Goal: Transaction & Acquisition: Purchase product/service

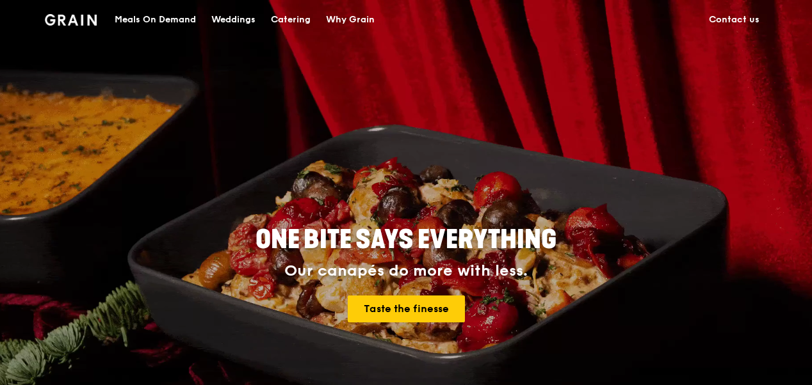
click at [303, 19] on div "Catering" at bounding box center [291, 20] width 40 height 38
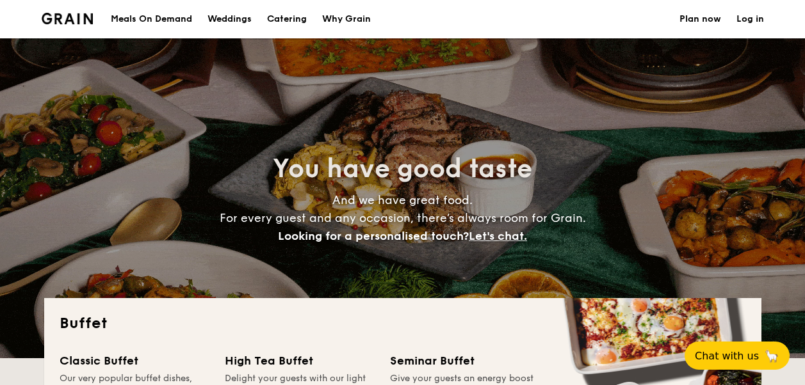
select select
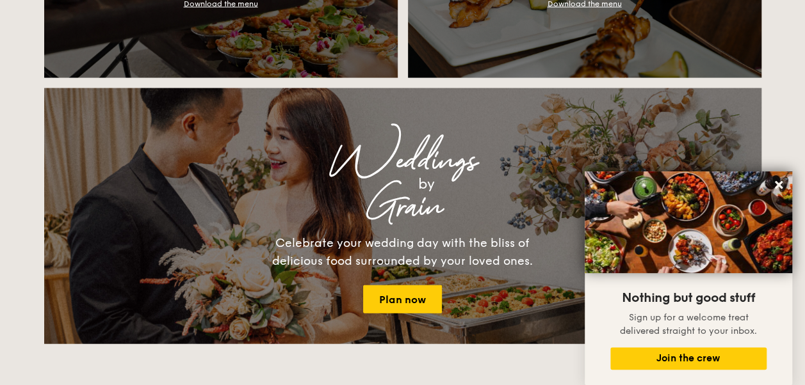
scroll to position [1344, 0]
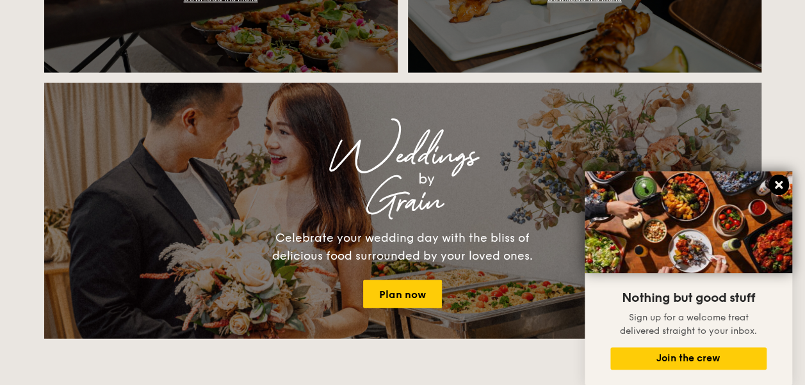
click at [773, 182] on icon at bounding box center [779, 185] width 12 height 12
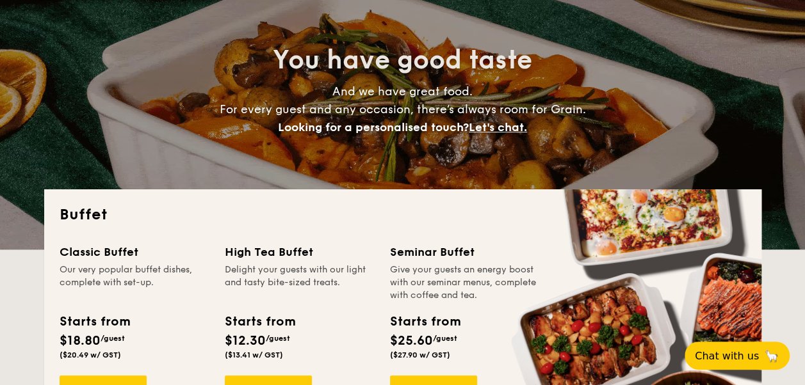
scroll to position [0, 0]
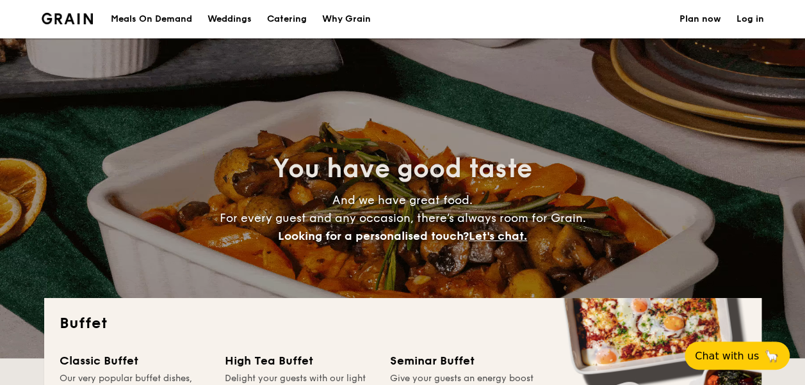
click at [298, 18] on h1 "Catering" at bounding box center [287, 19] width 40 height 38
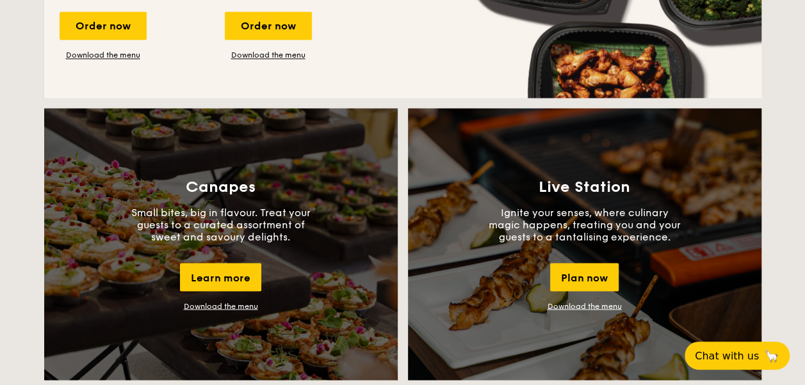
scroll to position [1152, 0]
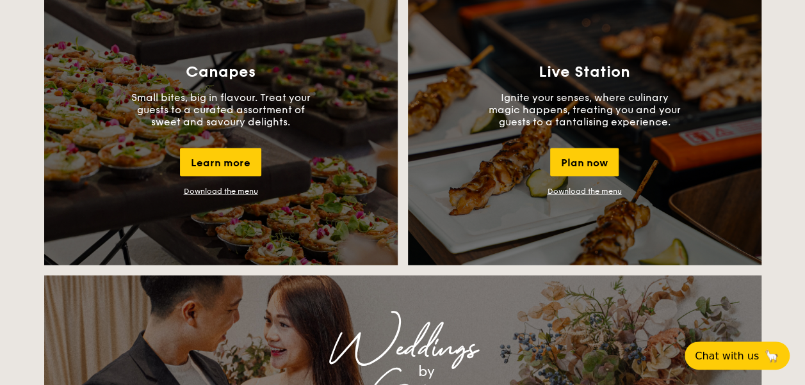
drag, startPoint x: 167, startPoint y: 97, endPoint x: 291, endPoint y: 118, distance: 125.2
click at [291, 118] on p "Small bites, big in flavour. Treat your guests to a curated assortment of sweet…" at bounding box center [221, 109] width 192 height 36
drag, startPoint x: 291, startPoint y: 118, endPoint x: 316, endPoint y: 159, distance: 48.5
click at [316, 159] on div "Canapes Small bites, big in flavour. Treat your guests to a curated assortment …" at bounding box center [220, 129] width 353 height 272
click at [248, 163] on div "Learn more" at bounding box center [220, 162] width 81 height 28
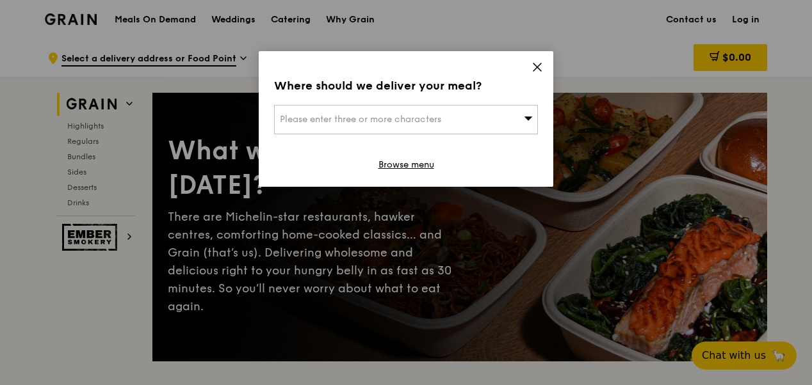
click at [521, 119] on div "Please enter three or more characters" at bounding box center [406, 119] width 264 height 29
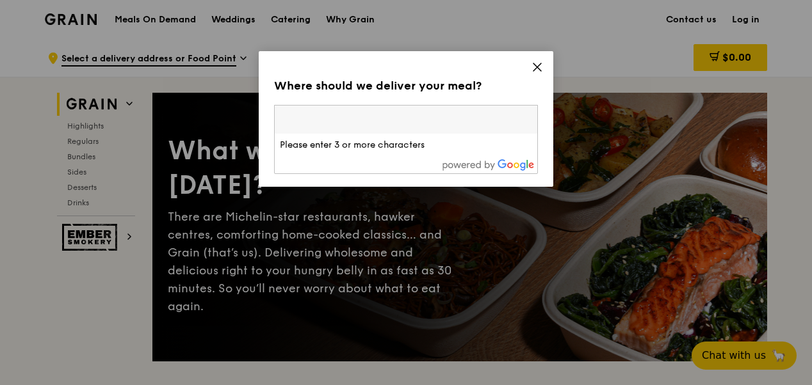
drag, startPoint x: 521, startPoint y: 119, endPoint x: 522, endPoint y: 110, distance: 9.1
click at [521, 119] on input "search" at bounding box center [406, 120] width 262 height 28
click at [537, 66] on icon at bounding box center [537, 67] width 12 height 12
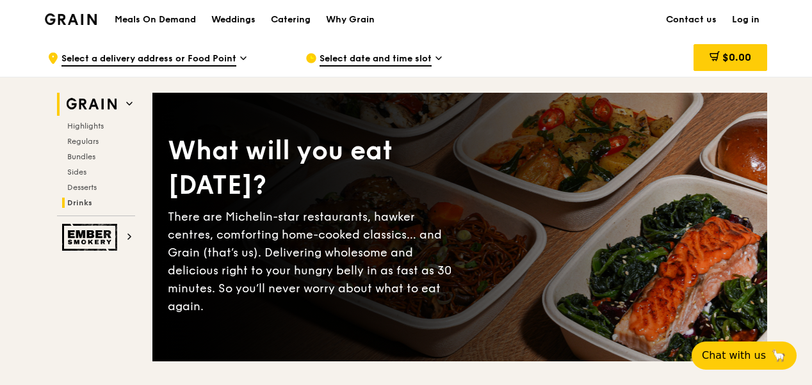
click at [83, 203] on span "Drinks" at bounding box center [79, 202] width 25 height 9
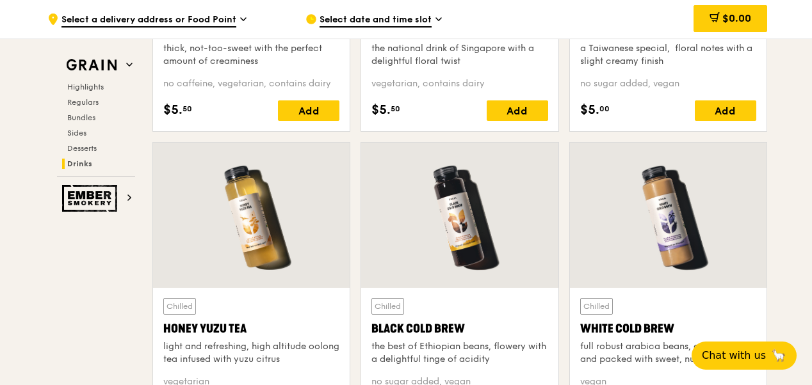
scroll to position [4802, 0]
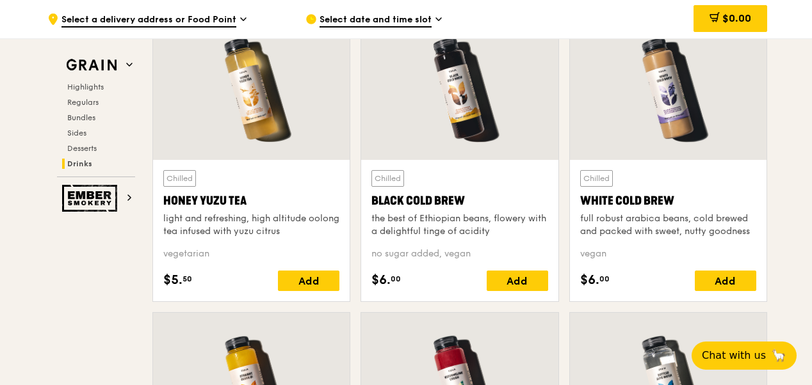
click at [437, 20] on icon at bounding box center [438, 19] width 6 height 12
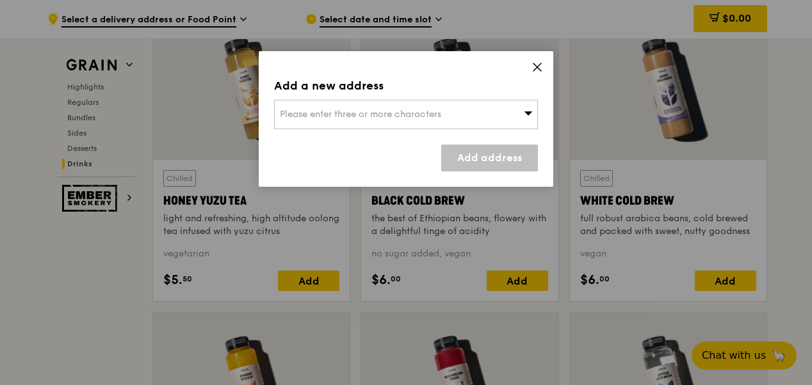
click at [419, 117] on span "Please enter three or more characters" at bounding box center [360, 114] width 161 height 11
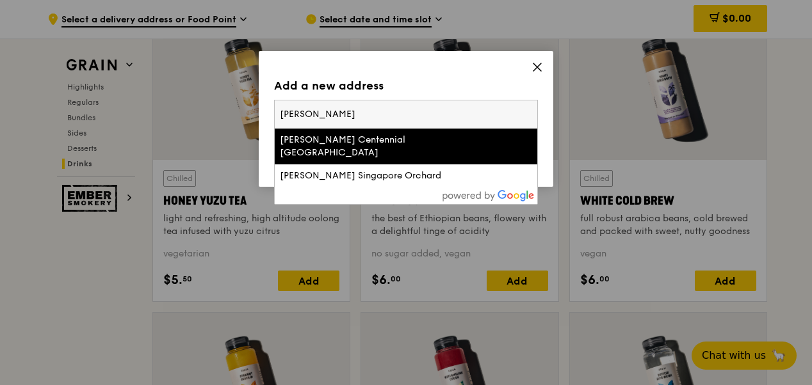
type input "conrad"
click at [369, 141] on div "Conrad Centennial Singapore" at bounding box center [375, 147] width 190 height 26
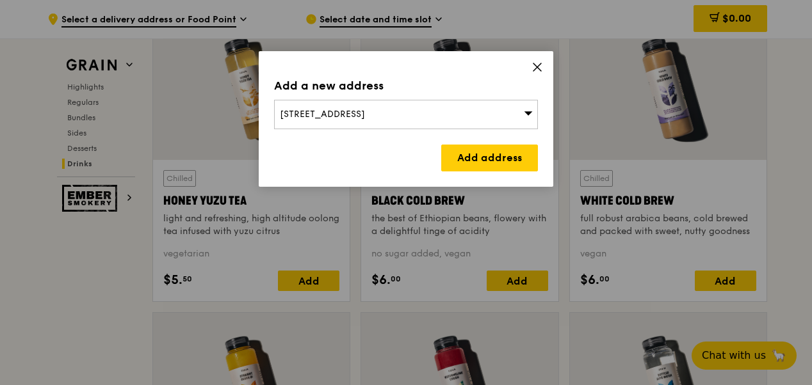
click at [467, 109] on div "2 Temasek Boulevard, Singapore 038982" at bounding box center [406, 114] width 264 height 29
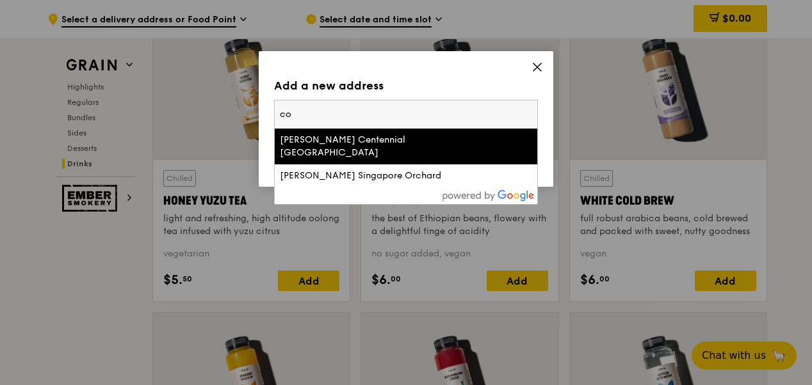
type input "c"
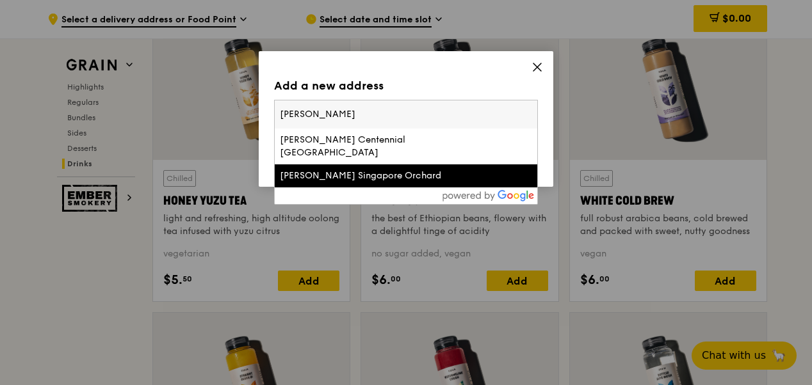
type input "conrad"
click at [318, 170] on div "Conrad Singapore Orchard" at bounding box center [375, 176] width 190 height 13
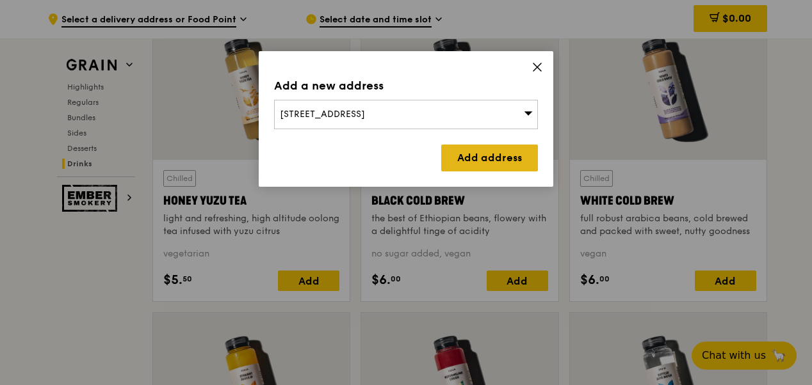
click at [476, 155] on link "Add address" at bounding box center [489, 158] width 97 height 27
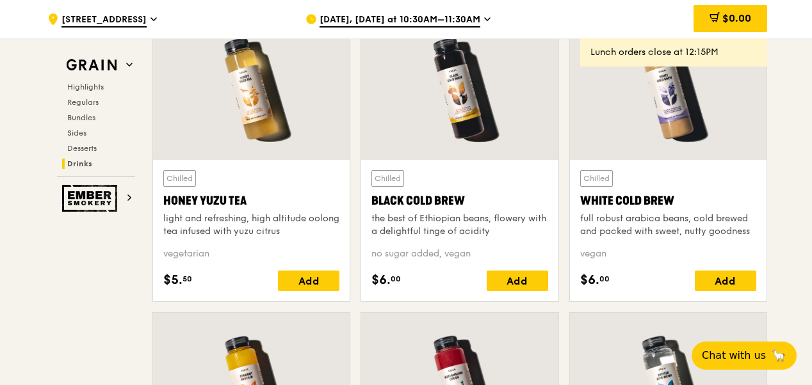
click at [484, 18] on icon at bounding box center [487, 19] width 6 height 12
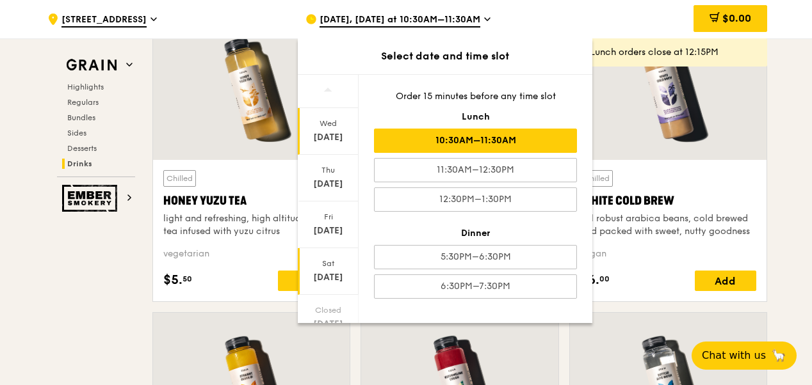
click at [339, 276] on div "Oct 18" at bounding box center [328, 277] width 57 height 13
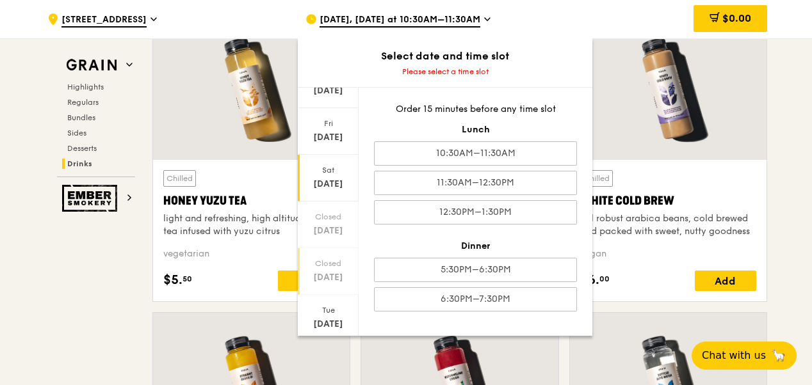
scroll to position [79, 0]
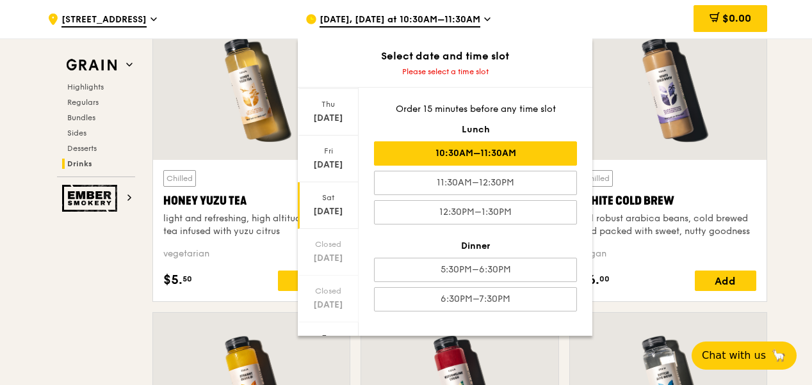
click at [501, 156] on div "10:30AM–11:30AM" at bounding box center [475, 153] width 203 height 24
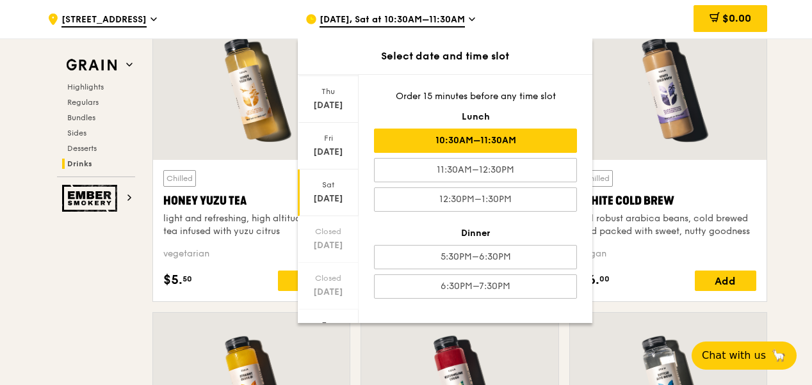
click at [540, 43] on div "Select date and time slot" at bounding box center [445, 56] width 294 height 36
